Goal: Task Accomplishment & Management: Use online tool/utility

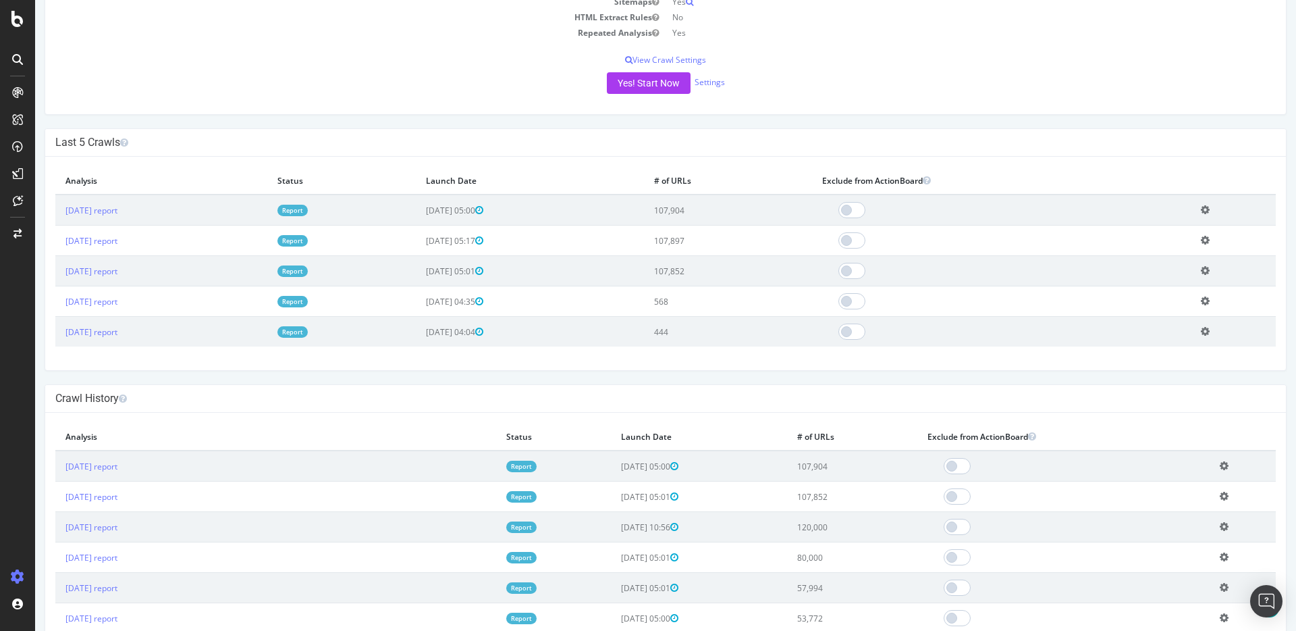
scroll to position [283, 0]
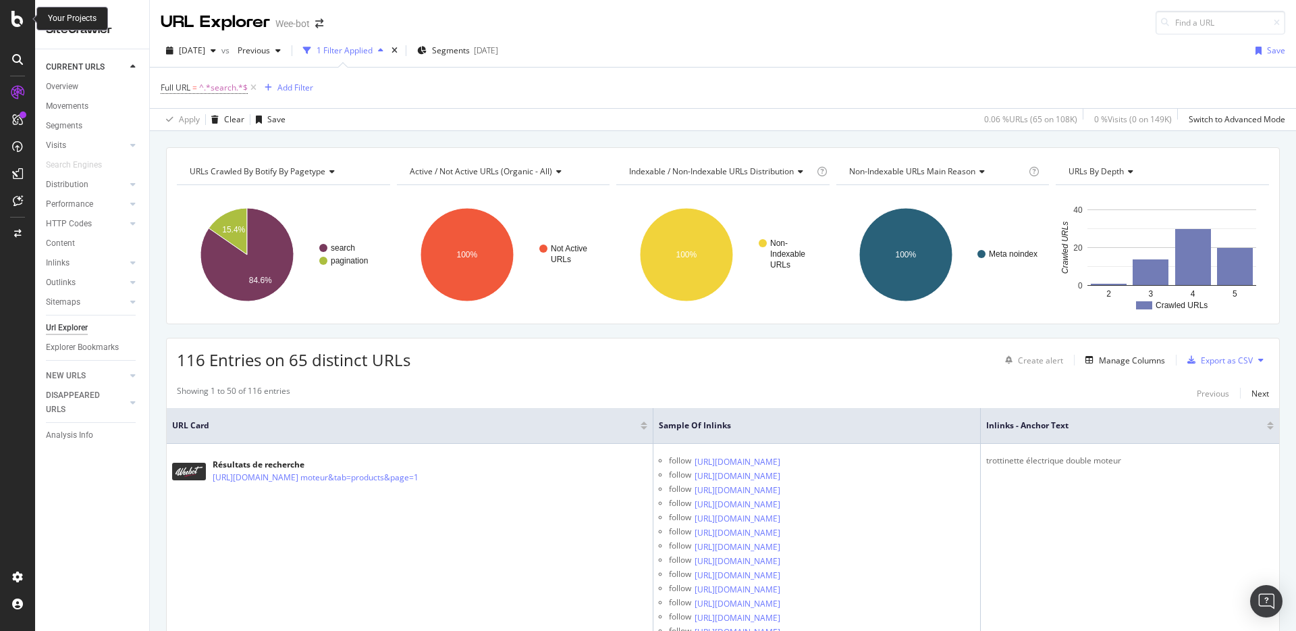
click at [22, 20] on icon at bounding box center [17, 19] width 12 height 16
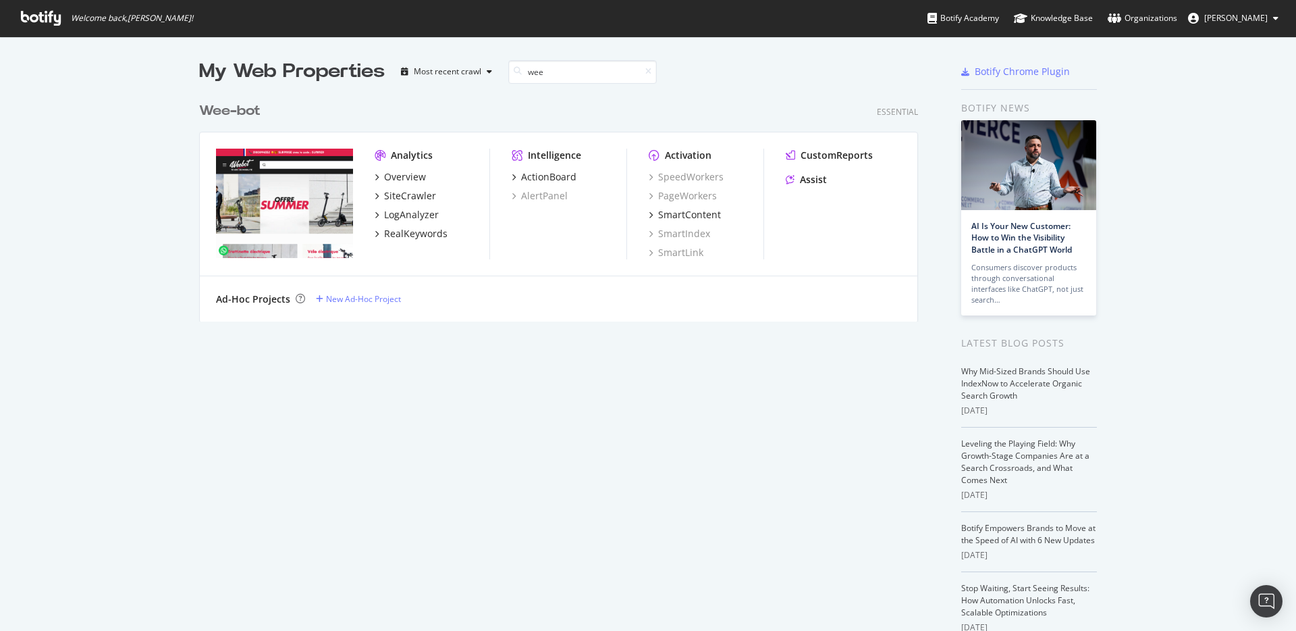
scroll to position [226, 720]
type input "wee"
click at [218, 104] on b "Wee" at bounding box center [214, 111] width 31 height 14
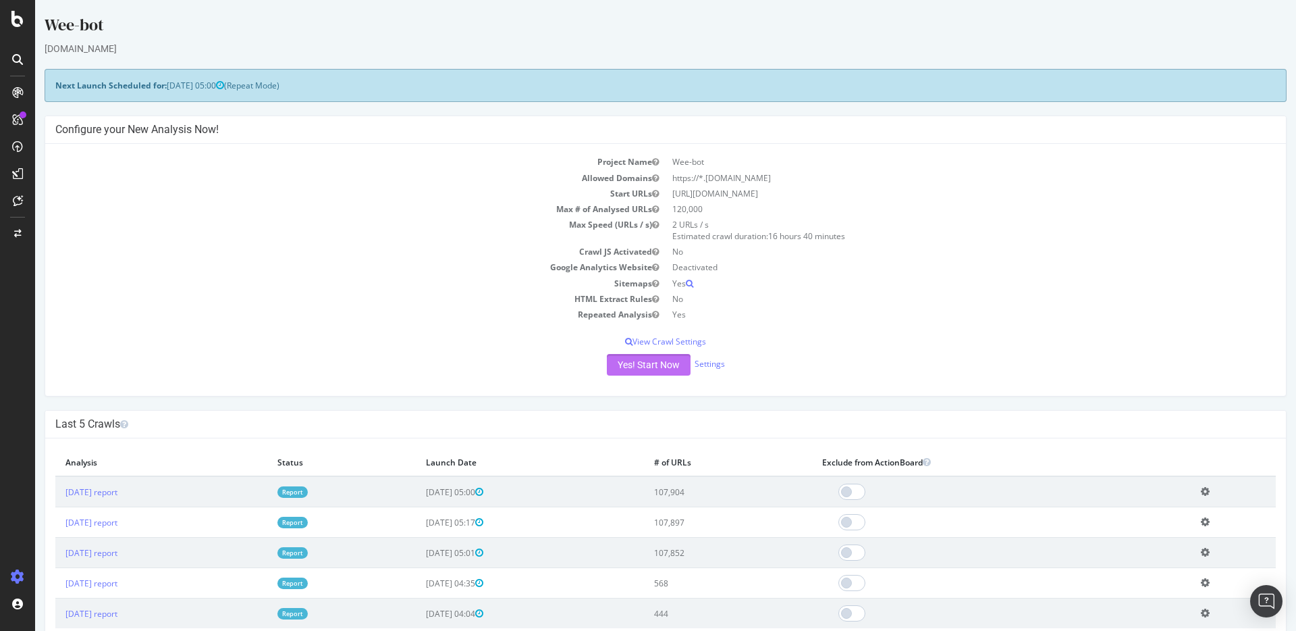
click at [637, 364] on button "Yes! Start Now" at bounding box center [649, 365] width 84 height 22
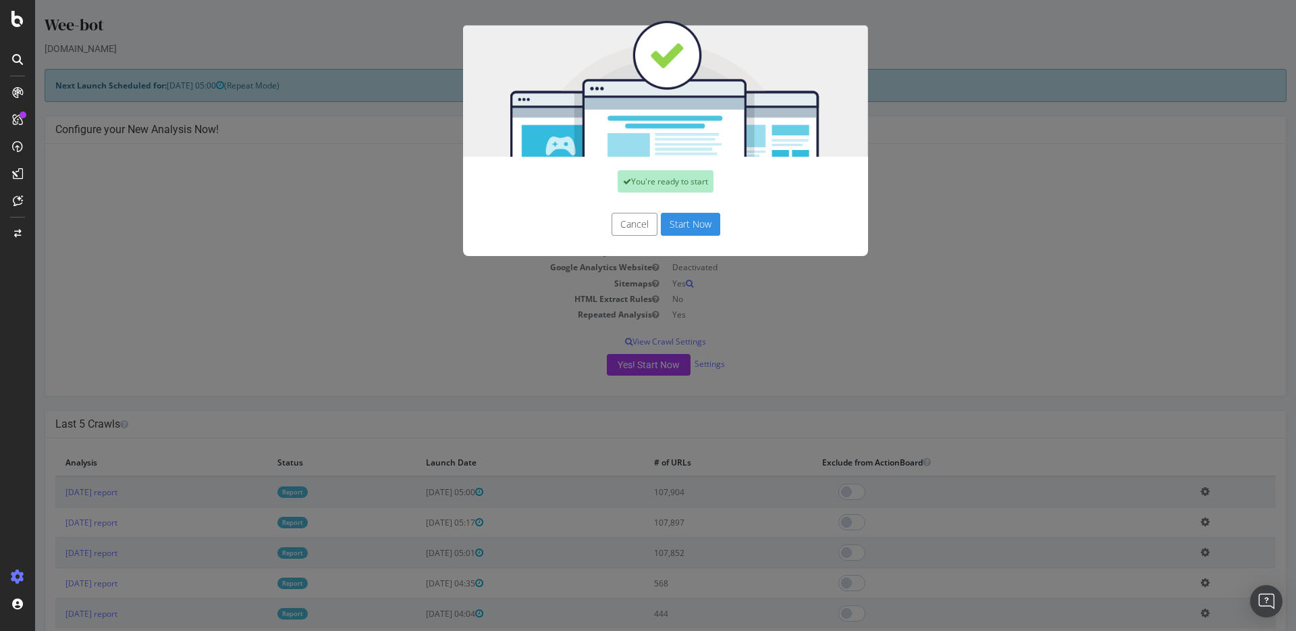
click at [687, 226] on button "Start Now" at bounding box center [690, 224] width 59 height 23
